Goal: Task Accomplishment & Management: Complete application form

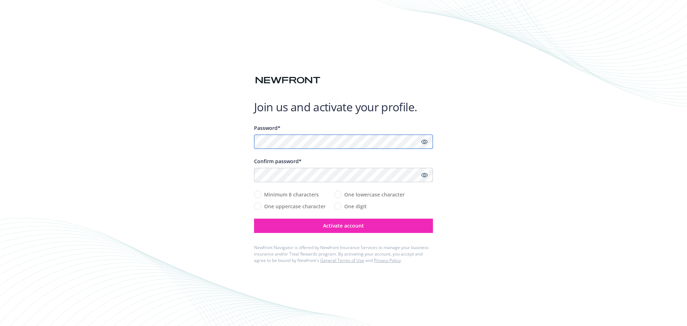
click at [0, 326] on com-1password-button at bounding box center [0, 326] width 0 height 0
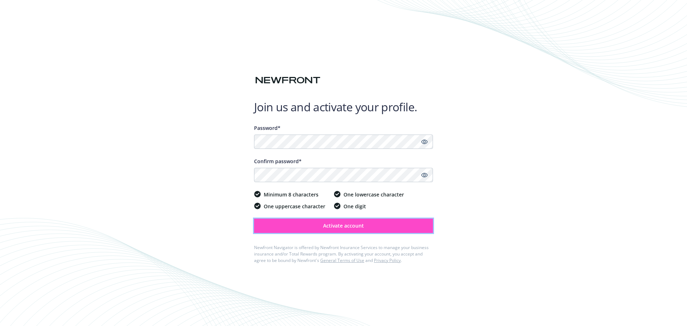
click at [348, 226] on span "Activate account" at bounding box center [343, 225] width 41 height 7
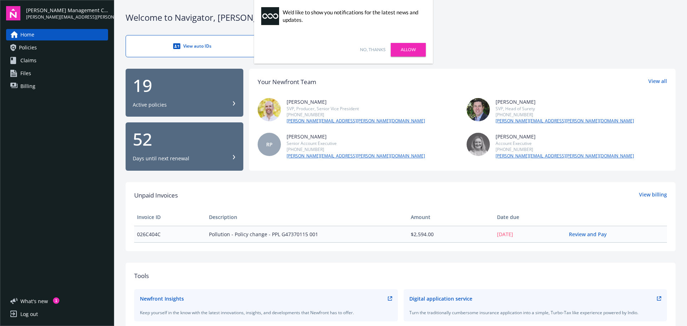
click at [371, 52] on link "No, thanks" at bounding box center [372, 50] width 25 height 6
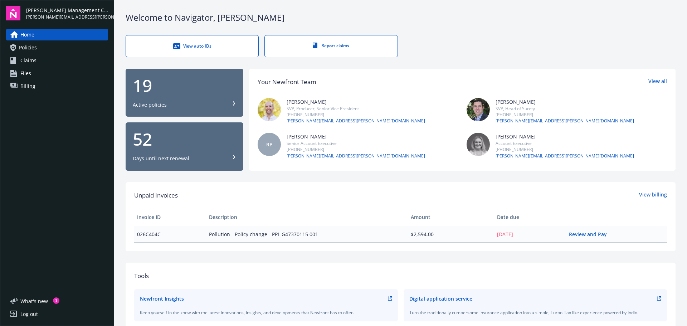
click at [65, 52] on link "Policies" at bounding box center [57, 47] width 102 height 11
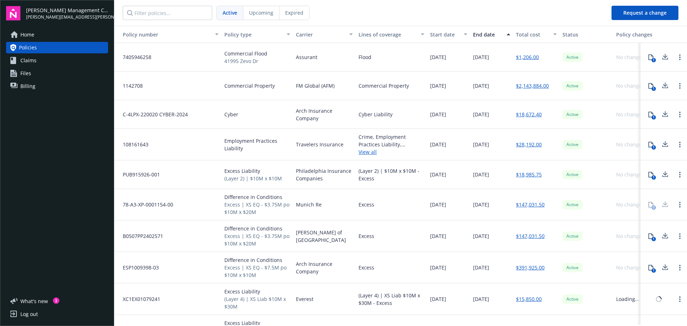
click at [60, 59] on link "Claims" at bounding box center [57, 60] width 102 height 11
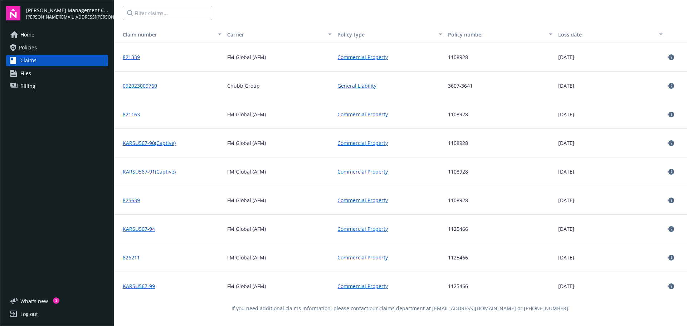
click at [38, 14] on span "[PERSON_NAME][EMAIL_ADDRESS][PERSON_NAME][DOMAIN_NAME]" at bounding box center [67, 17] width 82 height 6
click at [7, 15] on img at bounding box center [13, 13] width 14 height 14
click at [9, 13] on img at bounding box center [13, 13] width 14 height 14
click at [23, 28] on div "[PERSON_NAME] Management Company [PERSON_NAME][EMAIL_ADDRESS][PERSON_NAME][DOMA…" at bounding box center [57, 163] width 114 height 326
click at [25, 32] on span "Home" at bounding box center [27, 34] width 14 height 11
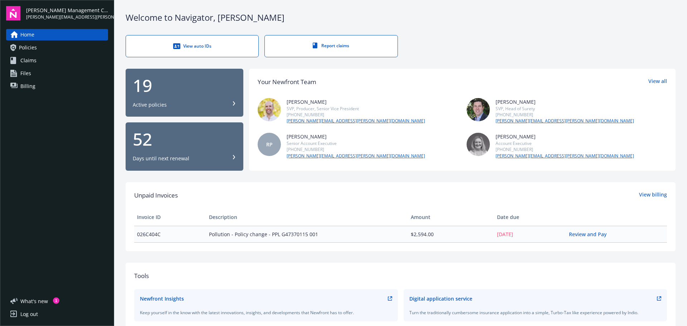
click at [528, 46] on div "View auto IDs Report claims" at bounding box center [401, 46] width 550 height 22
